Goal: Task Accomplishment & Management: Manage account settings

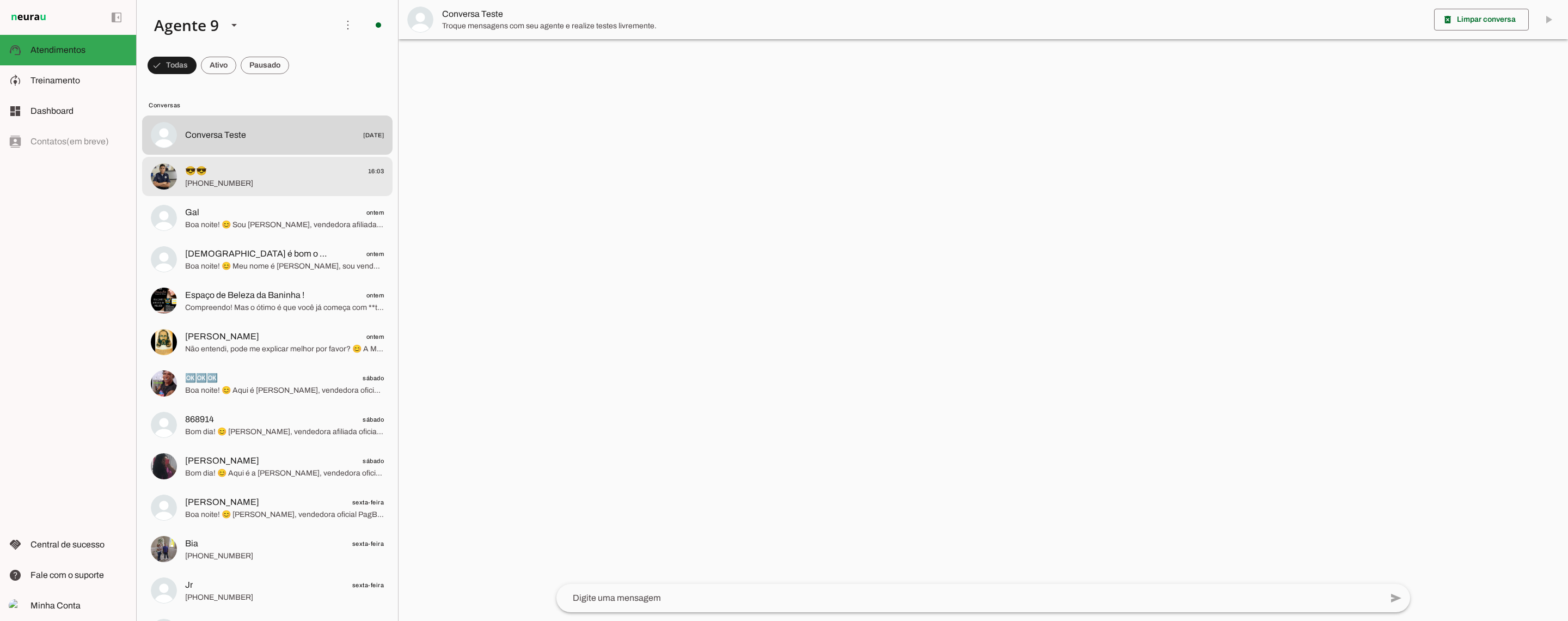
click at [298, 175] on span "😎😎 16:03" at bounding box center [284, 171] width 198 height 13
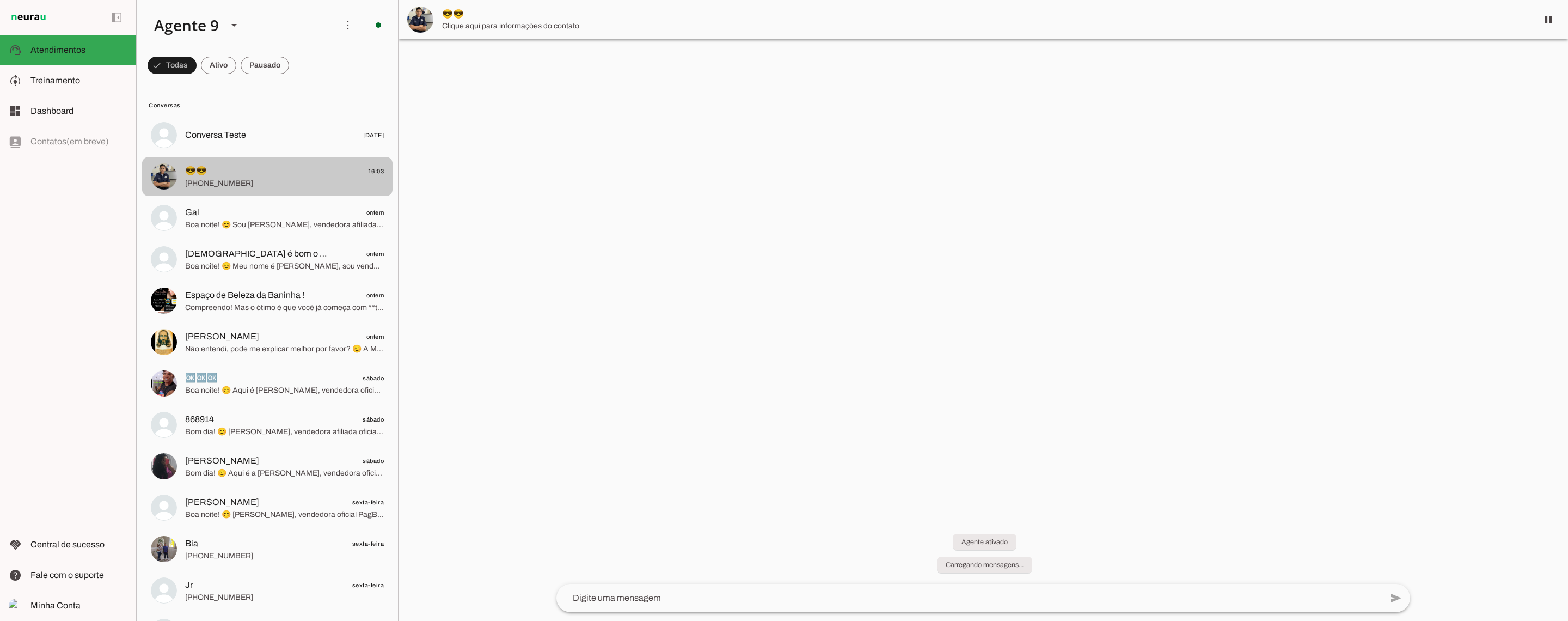
scroll to position [801, 0]
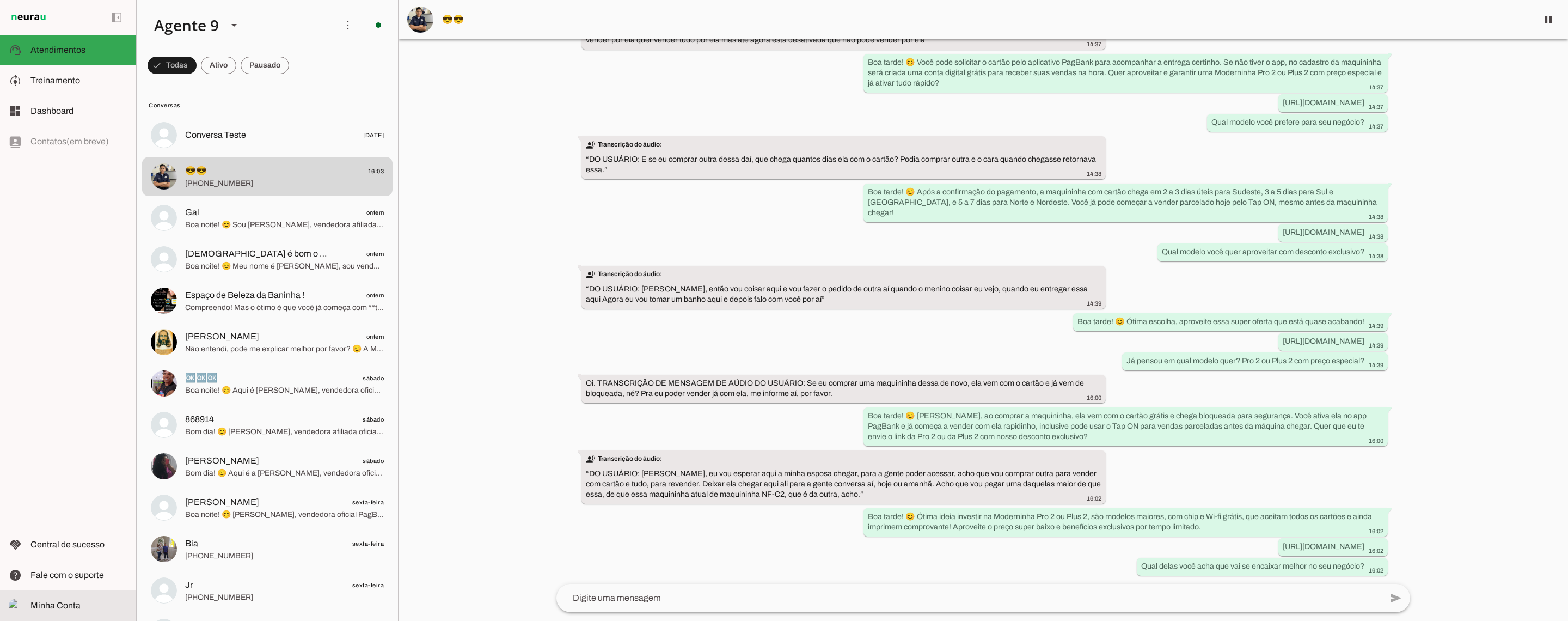
click at [75, 610] on slot at bounding box center [79, 605] width 97 height 13
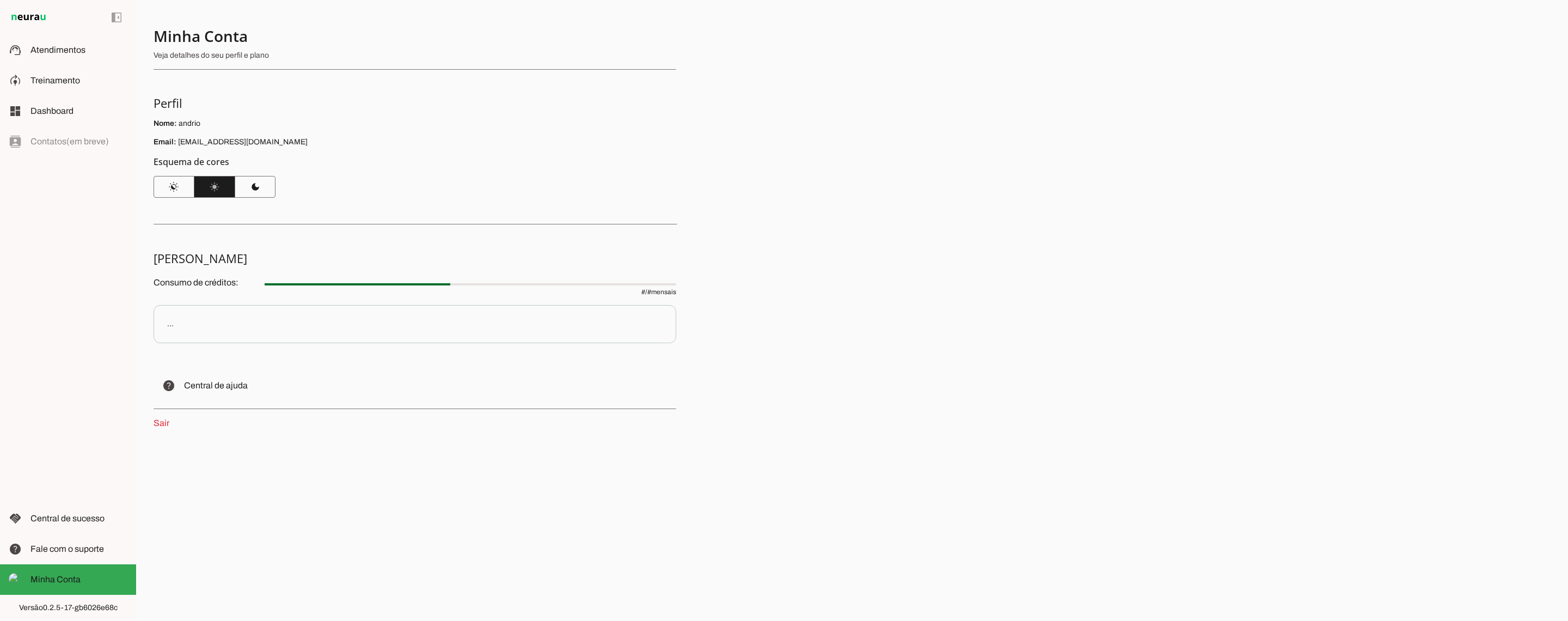
click at [212, 139] on p "Email: andrio@monepila.com.br" at bounding box center [415, 142] width 523 height 11
click at [161, 421] on link "Sair" at bounding box center [161, 423] width 16 height 9
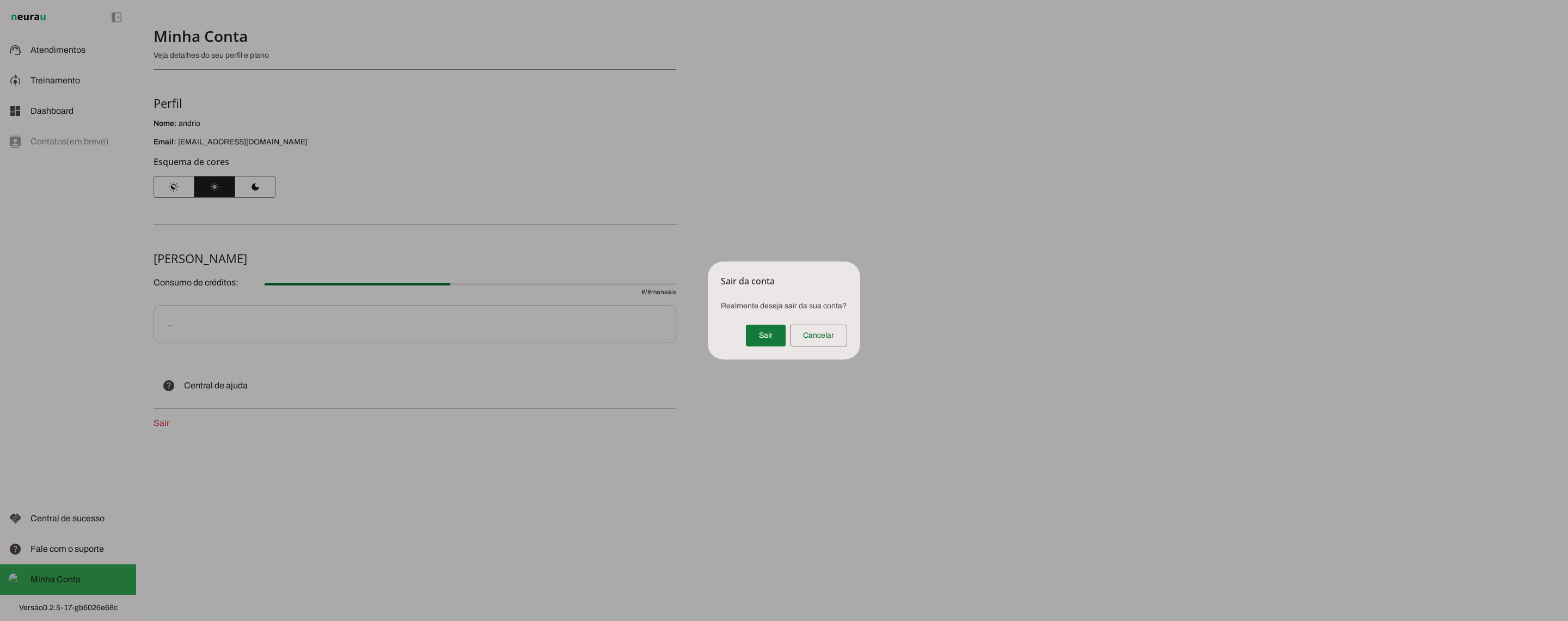
click at [768, 338] on span at bounding box center [765, 335] width 40 height 26
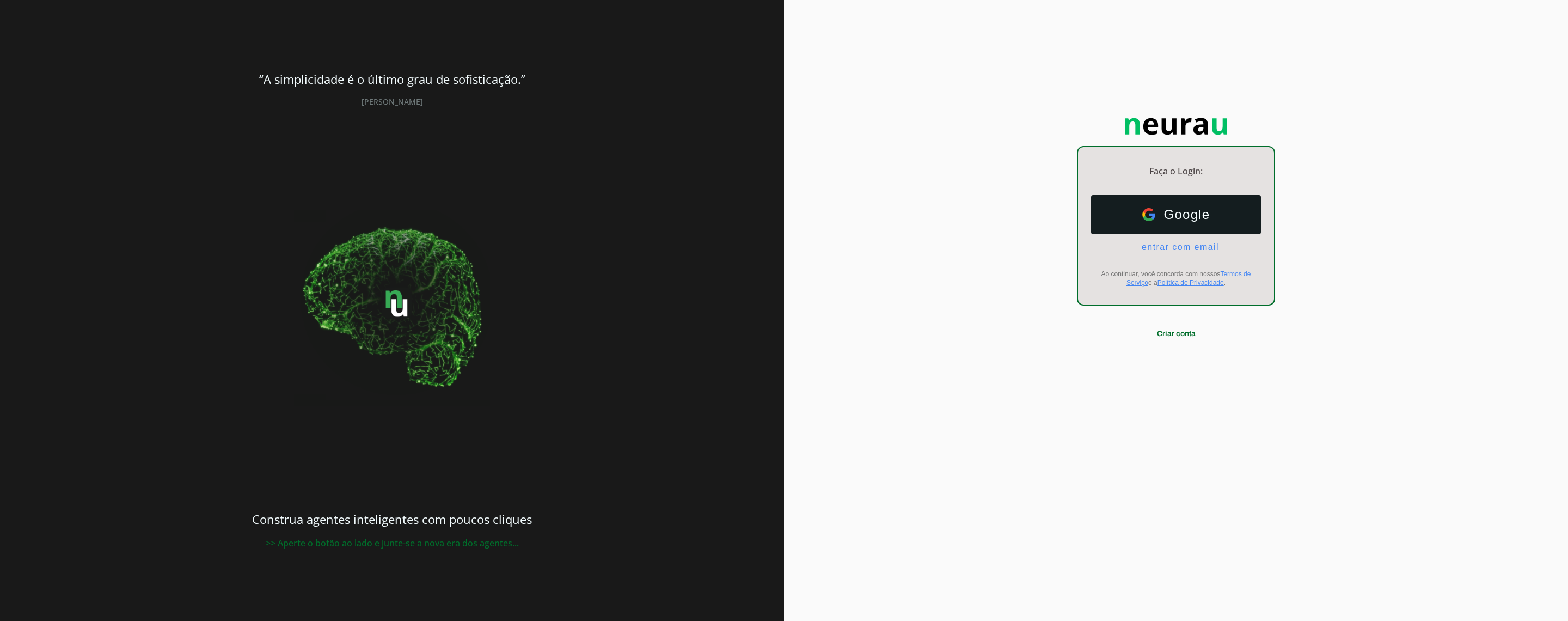
click at [1164, 245] on span "entrar com email" at bounding box center [1175, 247] width 86 height 10
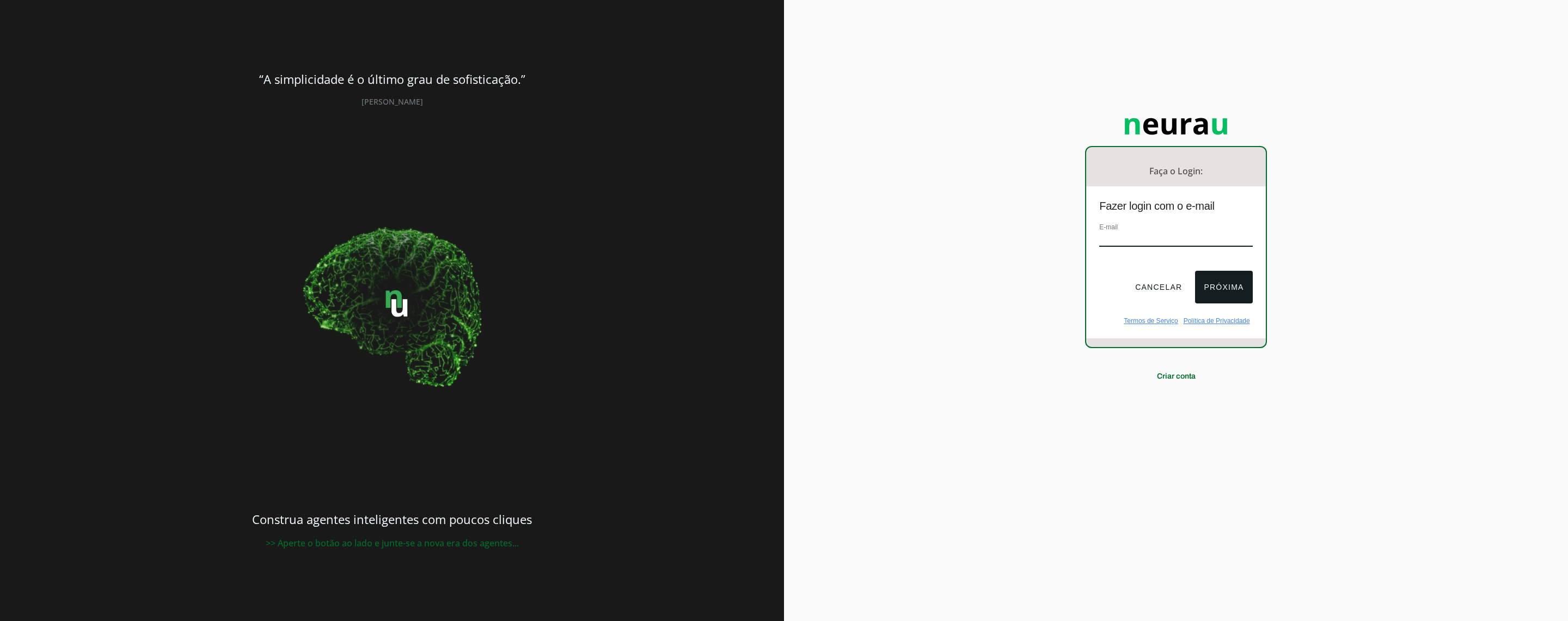
click at [1146, 239] on input "email" at bounding box center [1175, 239] width 153 height 15
type input "[EMAIL_ADDRESS][DOMAIN_NAME]"
click at [1223, 280] on button "Próxima" at bounding box center [1223, 287] width 57 height 33
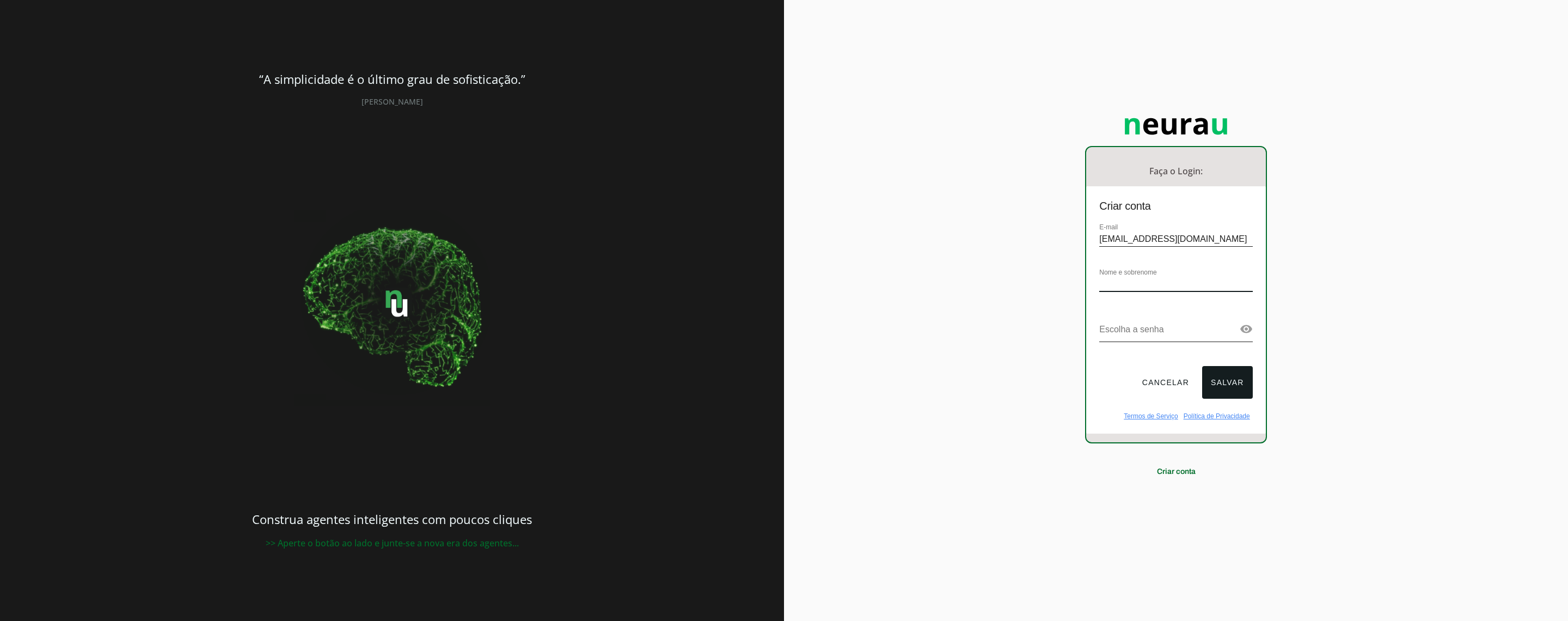
click at [1209, 283] on input "text" at bounding box center [1175, 284] width 153 height 15
drag, startPoint x: 1399, startPoint y: 257, endPoint x: 1370, endPoint y: 281, distance: 37.6
click at [1399, 257] on div "Faça o Login: dashboard Ir para o dashboard Criar conta E-mail [EMAIL_ADDRESS][…" at bounding box center [1176, 310] width 784 height 621
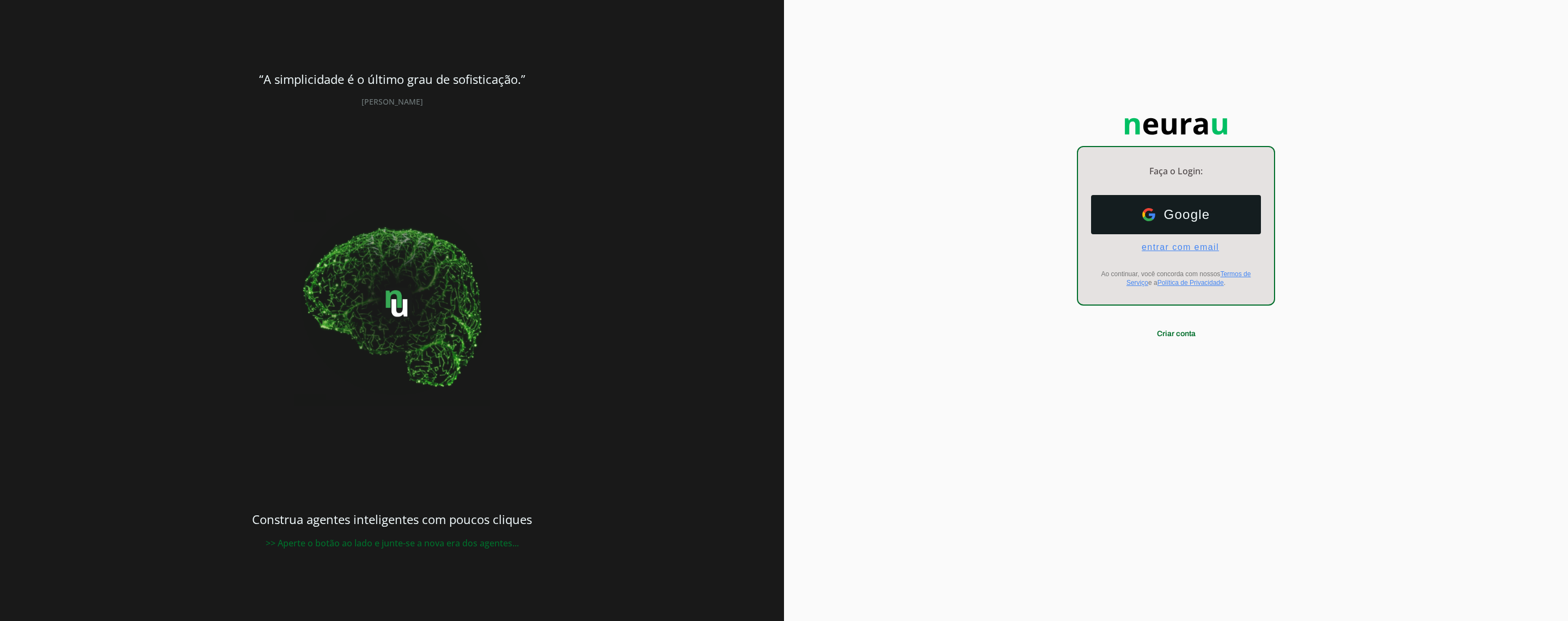
click at [1183, 245] on span "entrar com email" at bounding box center [1175, 247] width 86 height 10
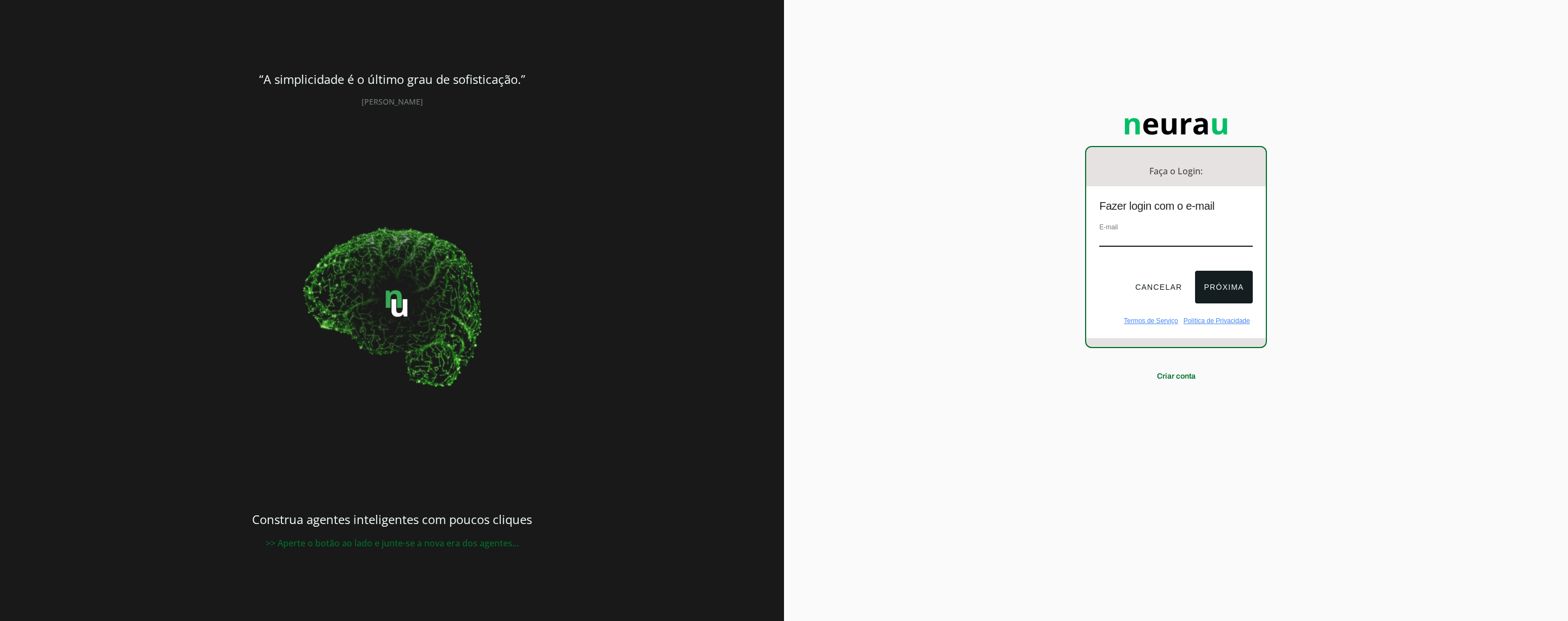
click at [1178, 235] on input "email" at bounding box center [1175, 239] width 153 height 15
type input "contato@monepila.com.br"
click at [1213, 281] on button "Próxima" at bounding box center [1223, 287] width 57 height 33
